Goal: Communication & Community: Answer question/provide support

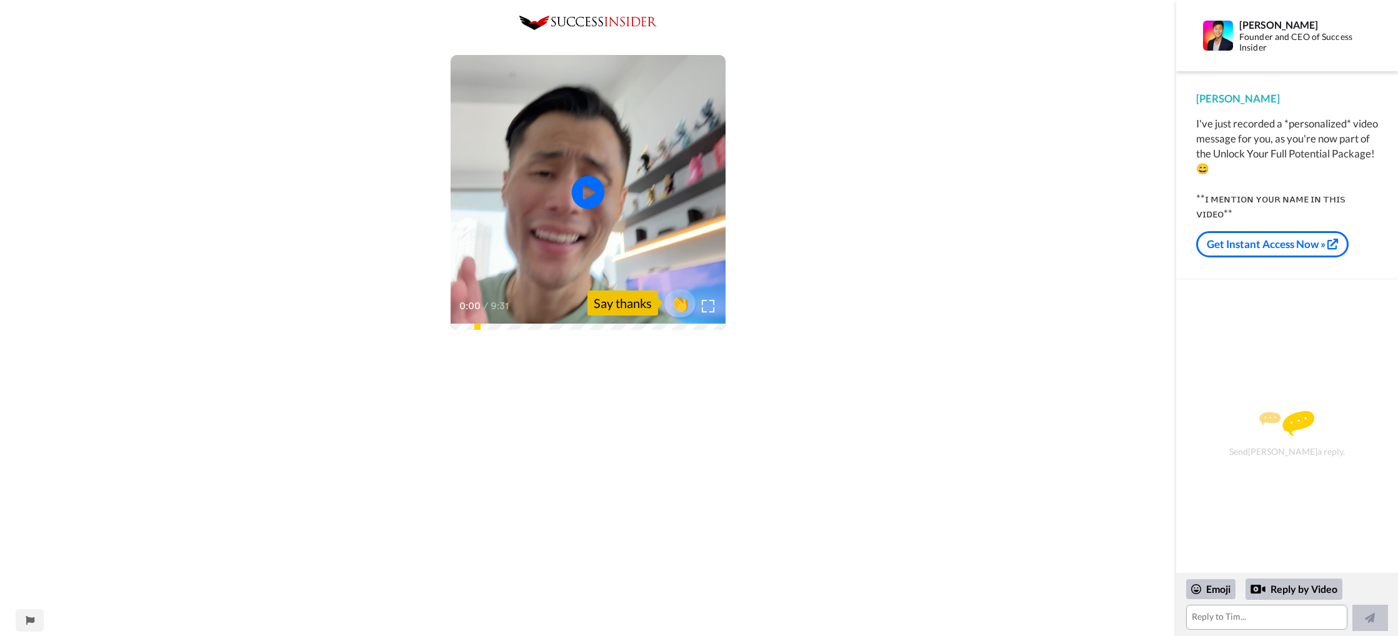
click at [588, 189] on icon "Play/Pause" at bounding box center [588, 192] width 33 height 59
click at [1221, 618] on textarea at bounding box center [1266, 617] width 161 height 25
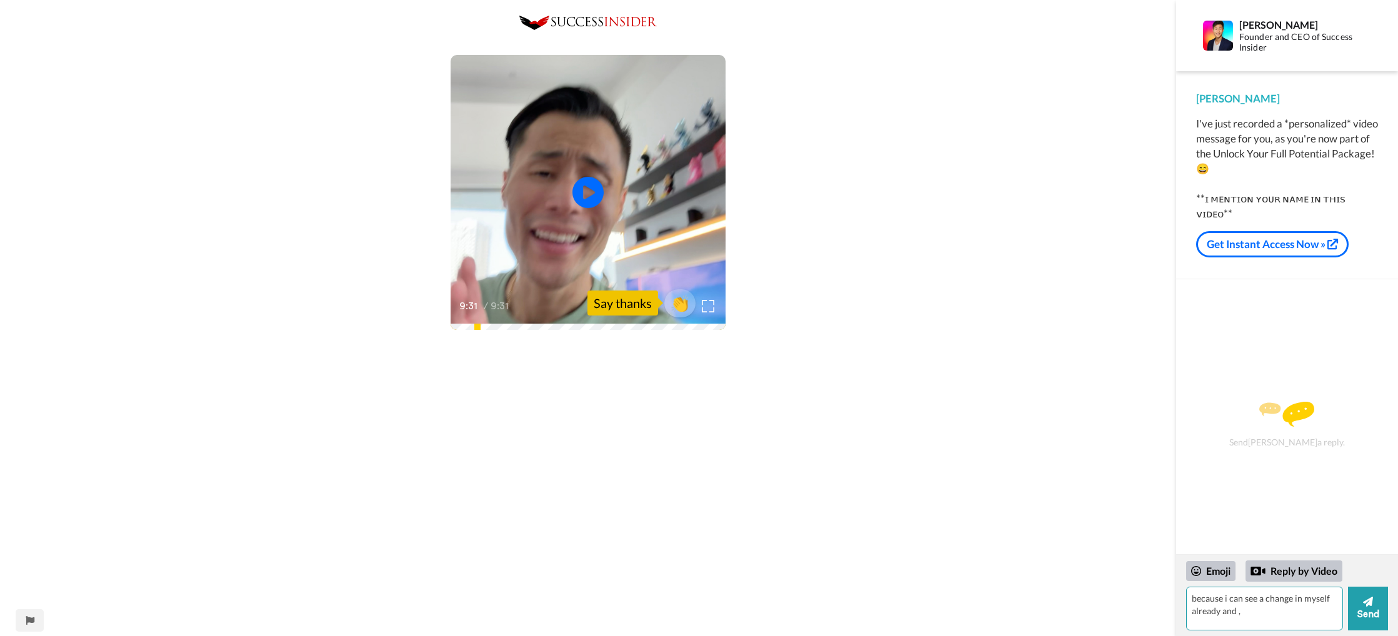
click at [1266, 601] on textarea "because i can see a change in myself already and ," at bounding box center [1264, 609] width 157 height 44
click at [1265, 600] on textarea "because i can see a change in myself already and ," at bounding box center [1264, 609] width 157 height 44
click at [1272, 615] on textarea "because i can see a positive change in myself already and ," at bounding box center [1264, 609] width 157 height 44
type textarea "because i can see a positive change in myself already, and i have a drive to se…"
click at [1218, 574] on div "Emoji" at bounding box center [1210, 571] width 49 height 20
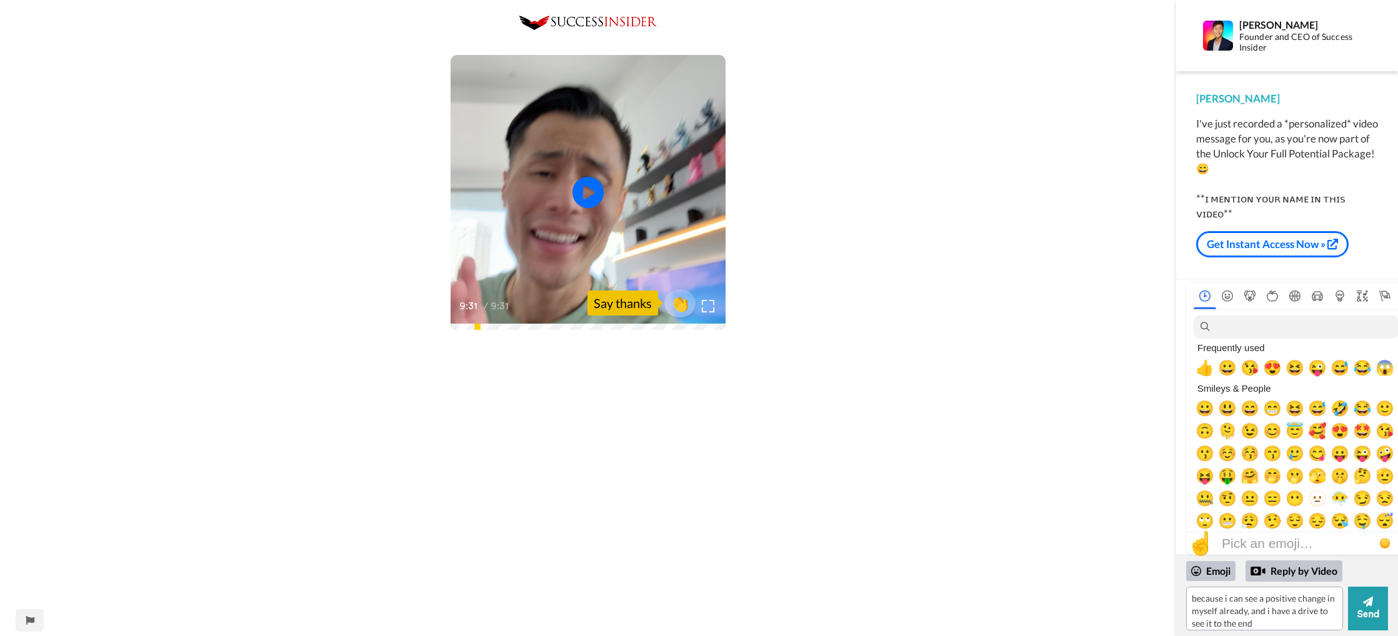
click at [1296, 536] on div "Pick an emoji…" at bounding box center [1267, 543] width 91 height 15
click at [1217, 534] on div "☝️ Pick an emoji…" at bounding box center [1280, 544] width 188 height 23
click at [1209, 532] on span "☝️" at bounding box center [1200, 544] width 28 height 26
click at [1254, 478] on span "🤗" at bounding box center [1250, 476] width 19 height 18
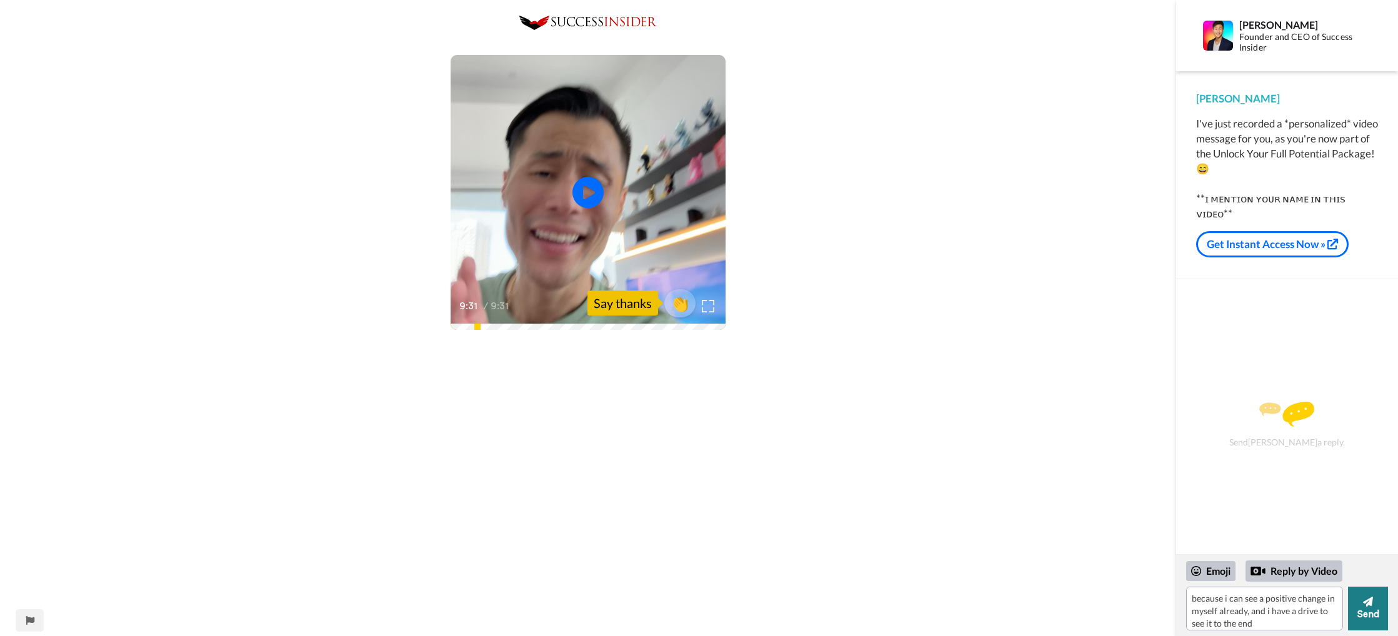
click at [1363, 619] on button "Send" at bounding box center [1368, 609] width 40 height 44
